Goal: Feedback & Contribution: Submit feedback/report problem

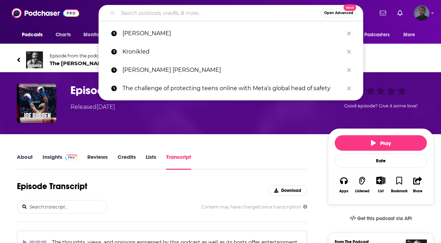
click at [186, 14] on input "Search podcasts, credits, & more..." at bounding box center [219, 12] width 203 height 11
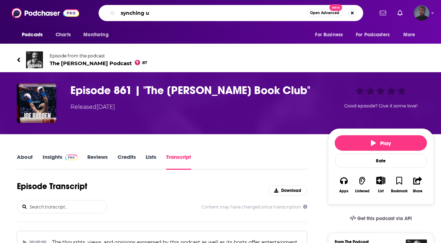
type input "synching up"
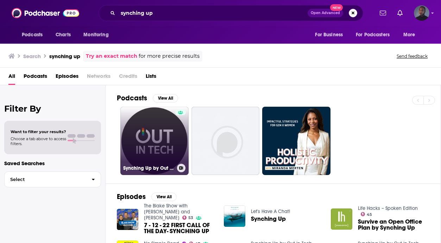
click at [156, 134] on link "Synching Up by Out in Tech [GEOGRAPHIC_DATA]" at bounding box center [154, 141] width 68 height 68
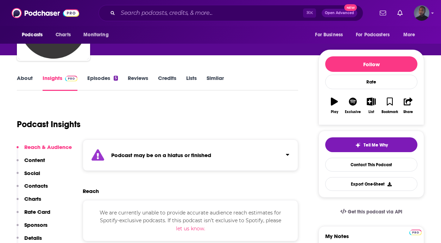
scroll to position [43, 0]
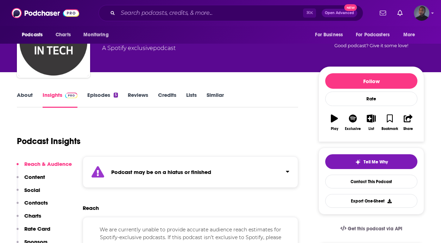
click at [94, 96] on link "Episodes 5" at bounding box center [102, 99] width 31 height 16
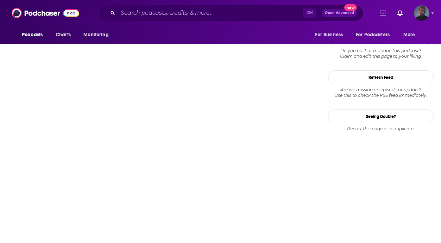
scroll to position [674, 0]
click at [383, 80] on button "Refresh Feed" at bounding box center [381, 78] width 106 height 14
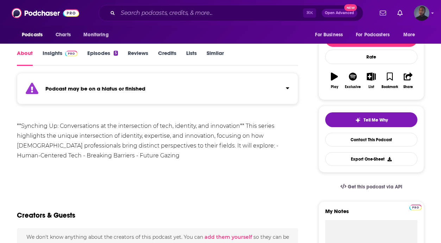
scroll to position [85, 0]
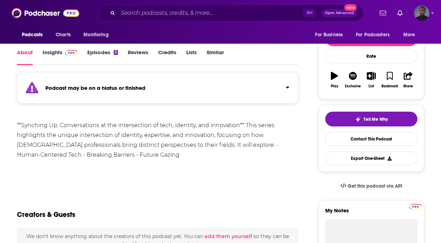
click at [110, 53] on link "Episodes 5" at bounding box center [102, 57] width 31 height 16
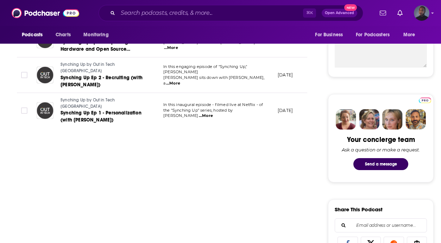
scroll to position [264, 0]
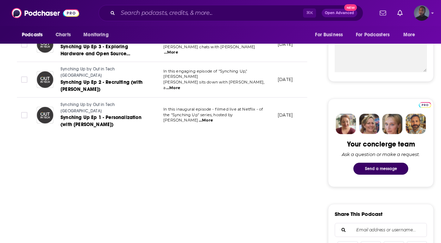
click at [379, 170] on button "Send a message" at bounding box center [380, 169] width 55 height 12
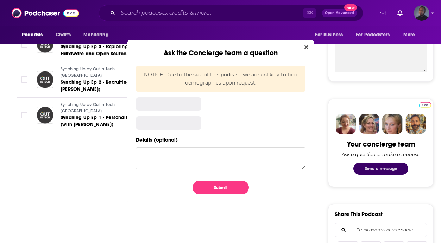
scroll to position [0, 0]
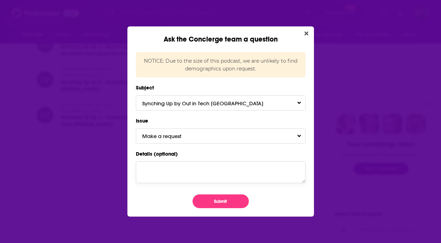
click at [241, 166] on textarea "Details (optional)" at bounding box center [221, 172] width 170 height 22
type textarea "P"
click at [218, 136] on button "Make a request" at bounding box center [221, 135] width 170 height 15
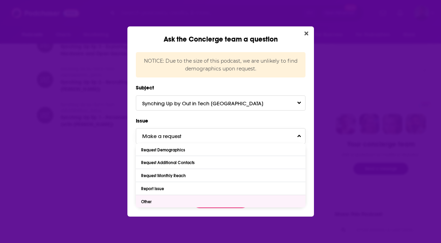
click at [208, 204] on div "Other" at bounding box center [221, 201] width 170 height 13
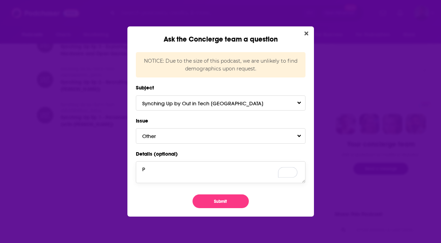
click at [180, 175] on textarea "P" at bounding box center [221, 172] width 170 height 22
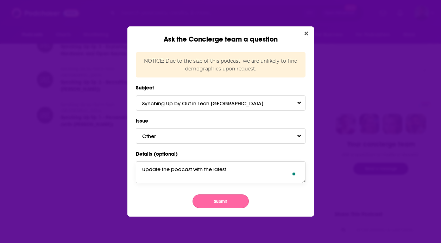
type textarea "update the podcast with the latest"
click at [221, 207] on button "Submit" at bounding box center [220, 201] width 56 height 14
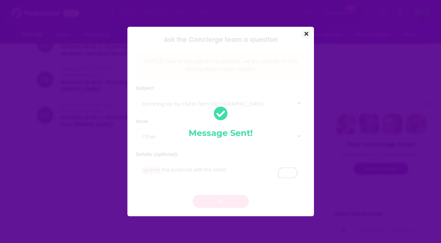
click at [305, 32] on icon "Close" at bounding box center [306, 34] width 4 height 4
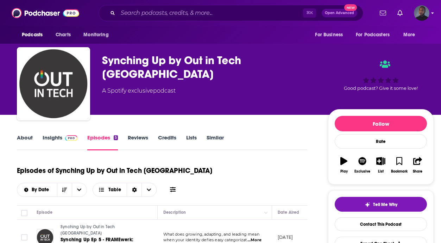
scroll to position [264, 0]
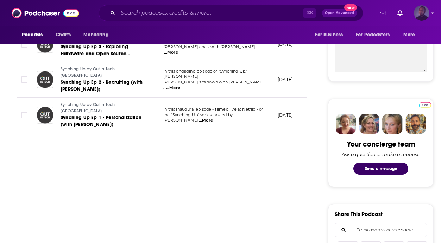
click at [420, 13] on img "Logged in as jarryd.boyd" at bounding box center [421, 12] width 15 height 15
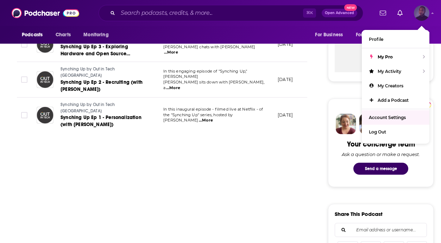
click at [391, 116] on span "Account Settings" at bounding box center [387, 117] width 37 height 5
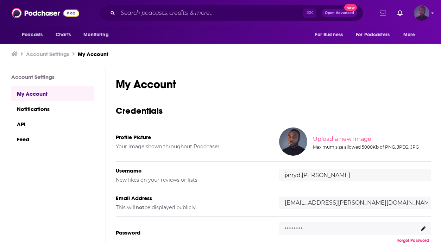
click at [421, 13] on img "Logged in as jarryd.boyd" at bounding box center [421, 12] width 15 height 15
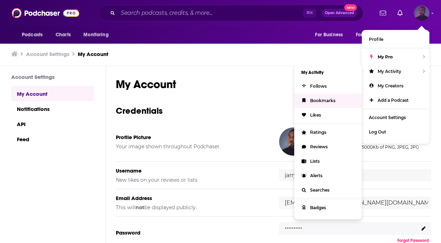
click at [330, 96] on link "Bookmarks" at bounding box center [328, 100] width 68 height 14
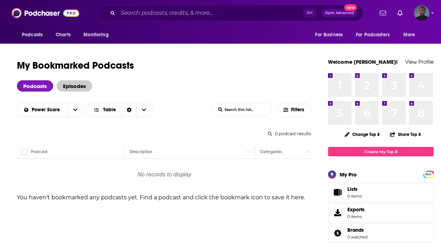
click at [74, 83] on span "Episodes" at bounding box center [75, 85] width 36 height 11
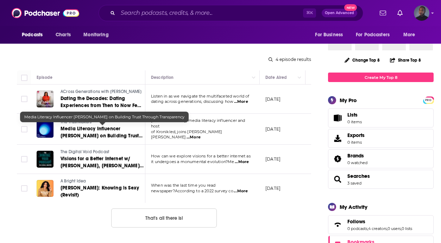
scroll to position [86, 0]
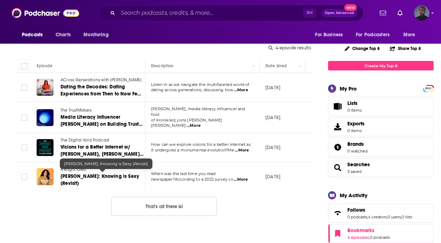
click at [107, 174] on span "Kelsey Russell: Knowing is Sexy (Revisit)" at bounding box center [100, 179] width 78 height 13
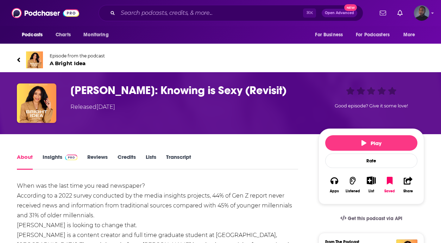
click at [175, 157] on link "Transcript" at bounding box center [178, 161] width 25 height 16
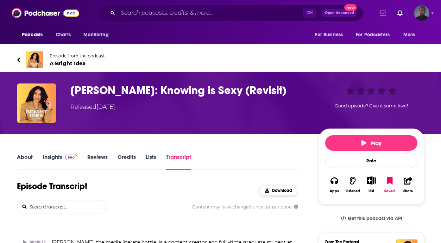
click at [271, 189] on div "Download" at bounding box center [278, 190] width 27 height 5
click at [186, 91] on h3 "Kelsey Russell: Knowing is Sexy (Revisit)" at bounding box center [188, 90] width 237 height 14
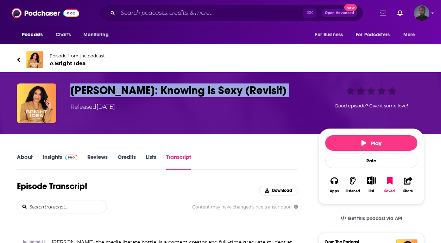
click at [186, 91] on h3 "Kelsey Russell: Knowing is Sexy (Revisit)" at bounding box center [188, 90] width 237 height 14
copy h3 "Kelsey Russell: Knowing is Sexy (Revisit)"
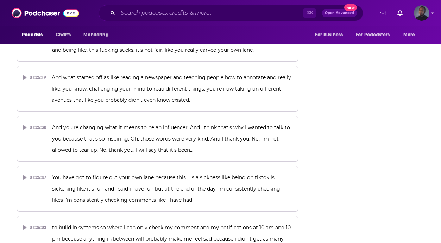
scroll to position [16941, 0]
